Goal: Task Accomplishment & Management: Manage account settings

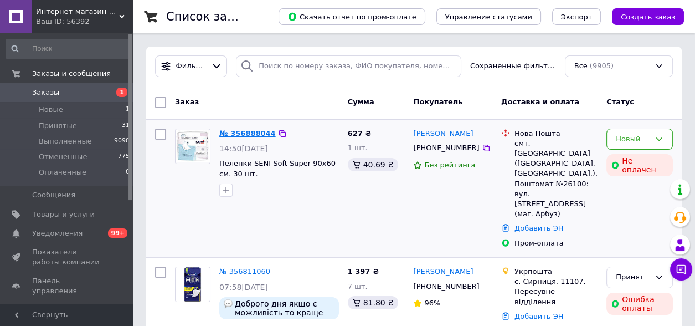
click at [255, 132] on link "№ 356888044" at bounding box center [247, 133] width 56 height 8
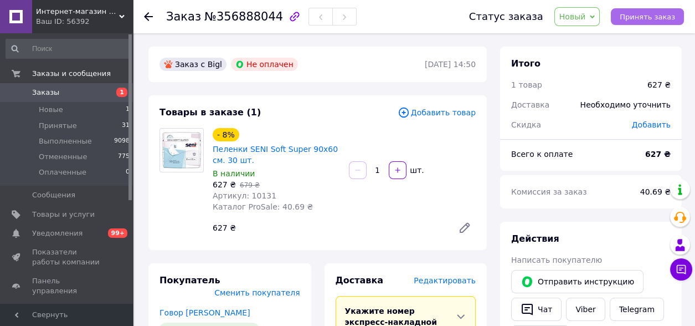
click at [633, 16] on span "Принять заказ" at bounding box center [647, 17] width 55 height 8
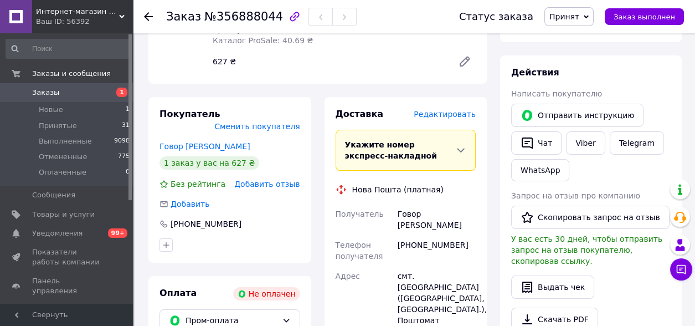
scroll to position [276, 0]
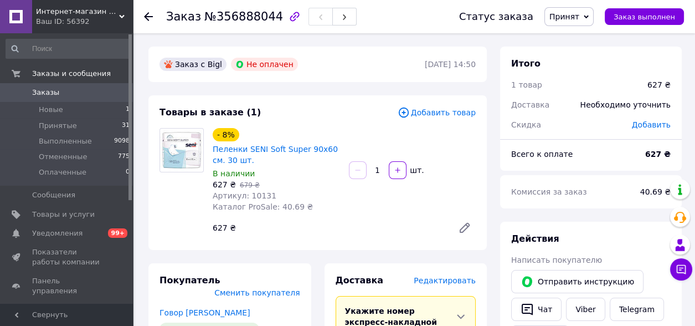
click at [594, 20] on span "Принят" at bounding box center [568, 16] width 49 height 19
click at [594, 14] on span "Принят" at bounding box center [568, 16] width 49 height 19
click at [587, 54] on li "Отменен" at bounding box center [574, 55] width 59 height 17
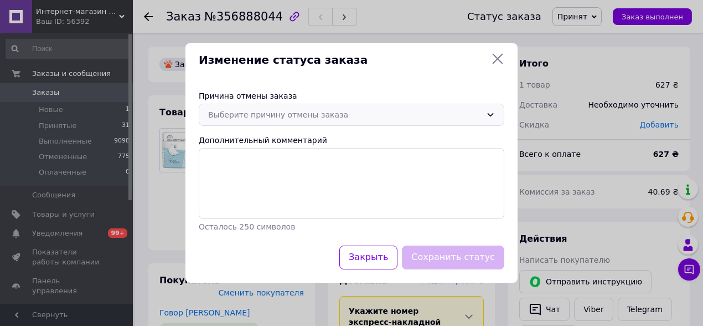
click at [491, 115] on icon at bounding box center [491, 114] width 6 height 3
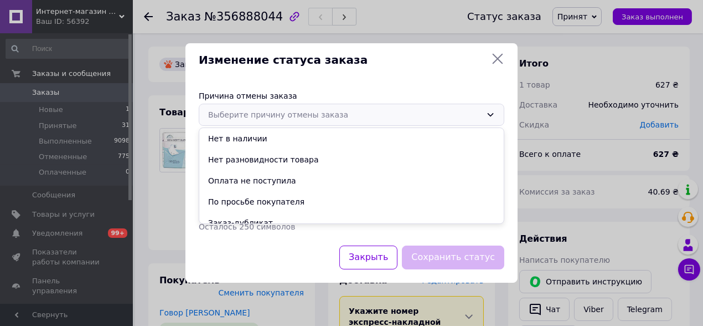
click at [259, 179] on li "Оплата не поступила" at bounding box center [351, 180] width 305 height 21
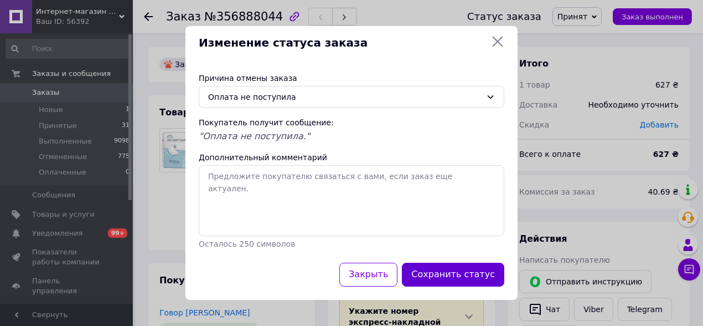
click at [448, 278] on button "Сохранить статус" at bounding box center [453, 274] width 102 height 24
